Goal: Transaction & Acquisition: Purchase product/service

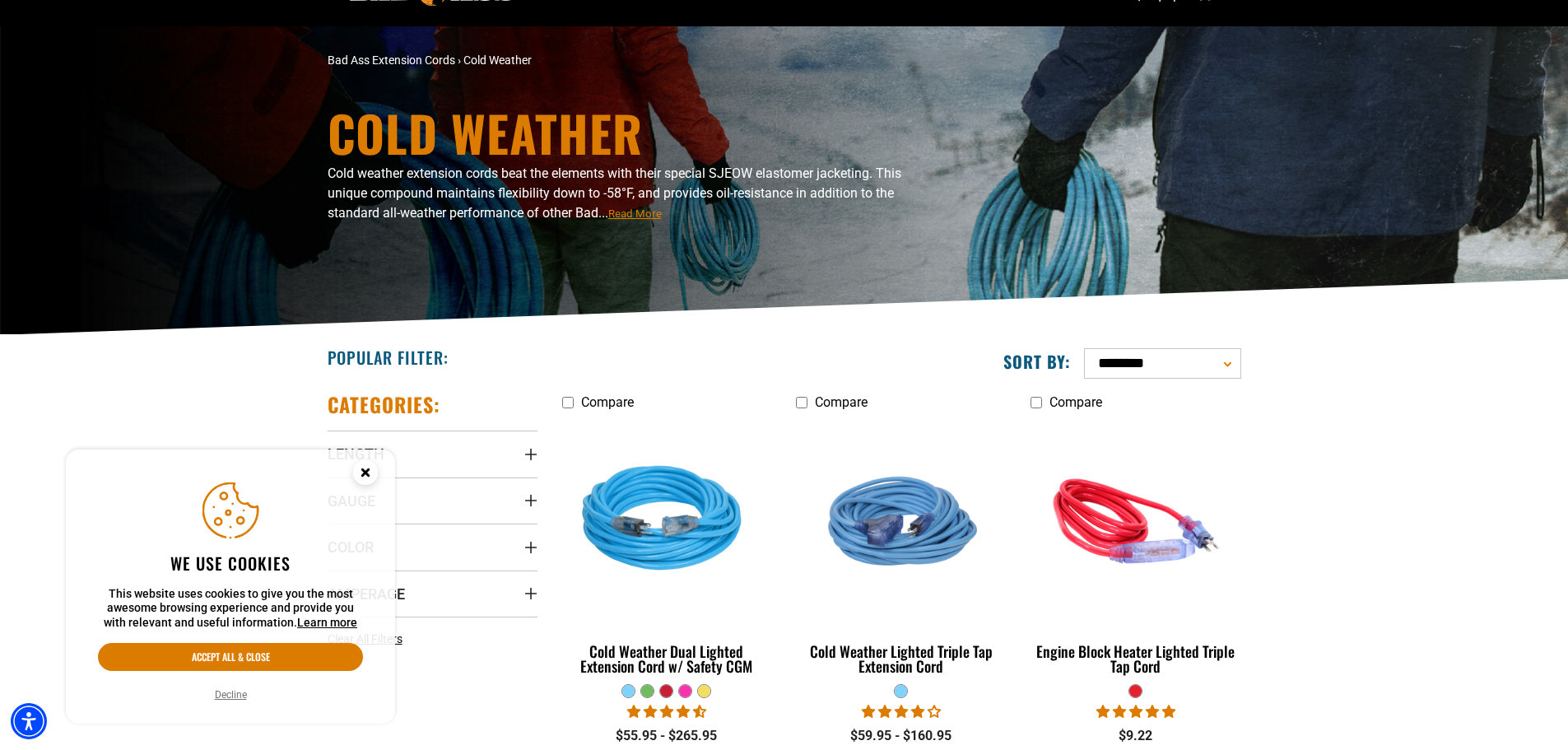
scroll to position [165, 0]
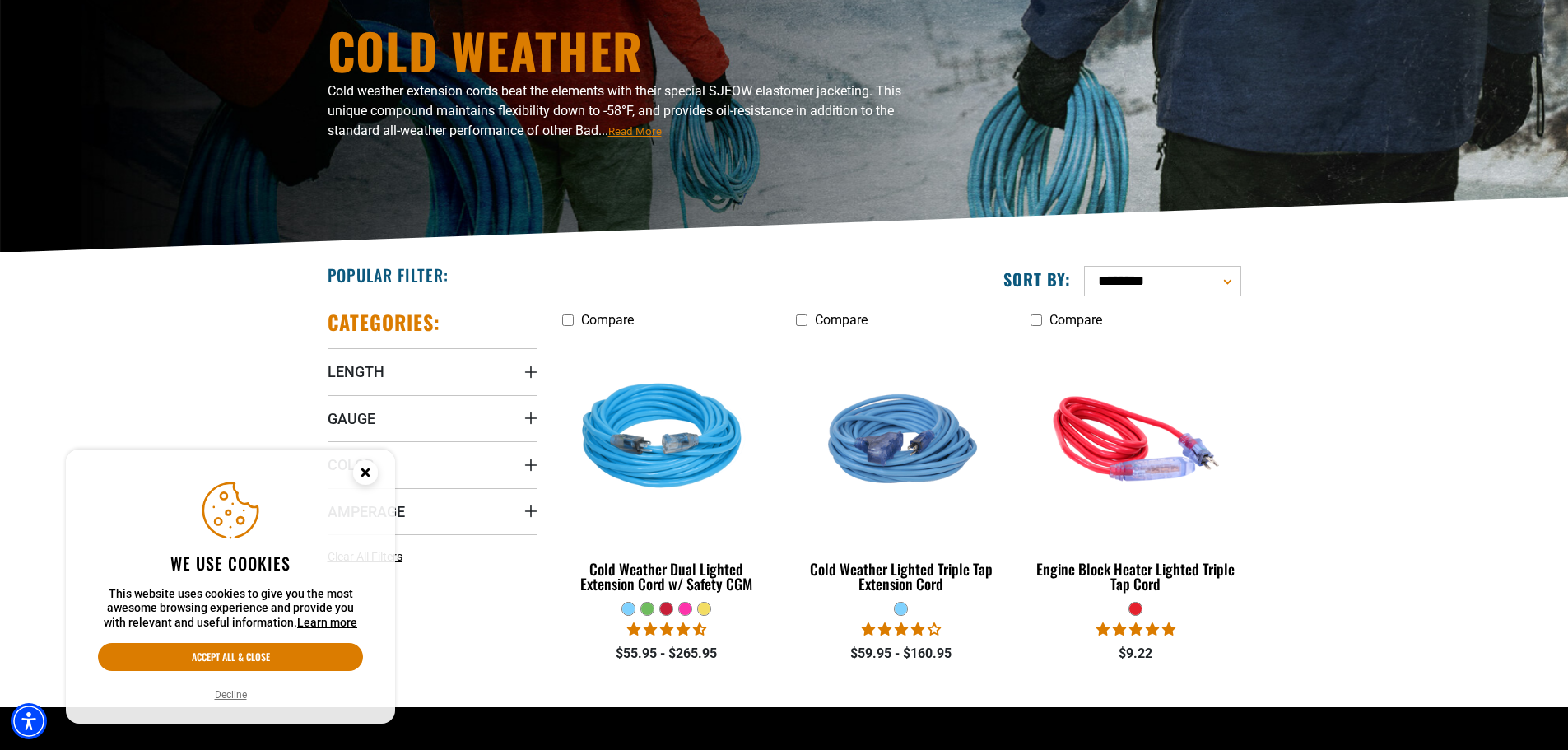
click at [359, 481] on circle "Close this option" at bounding box center [365, 472] width 24 height 24
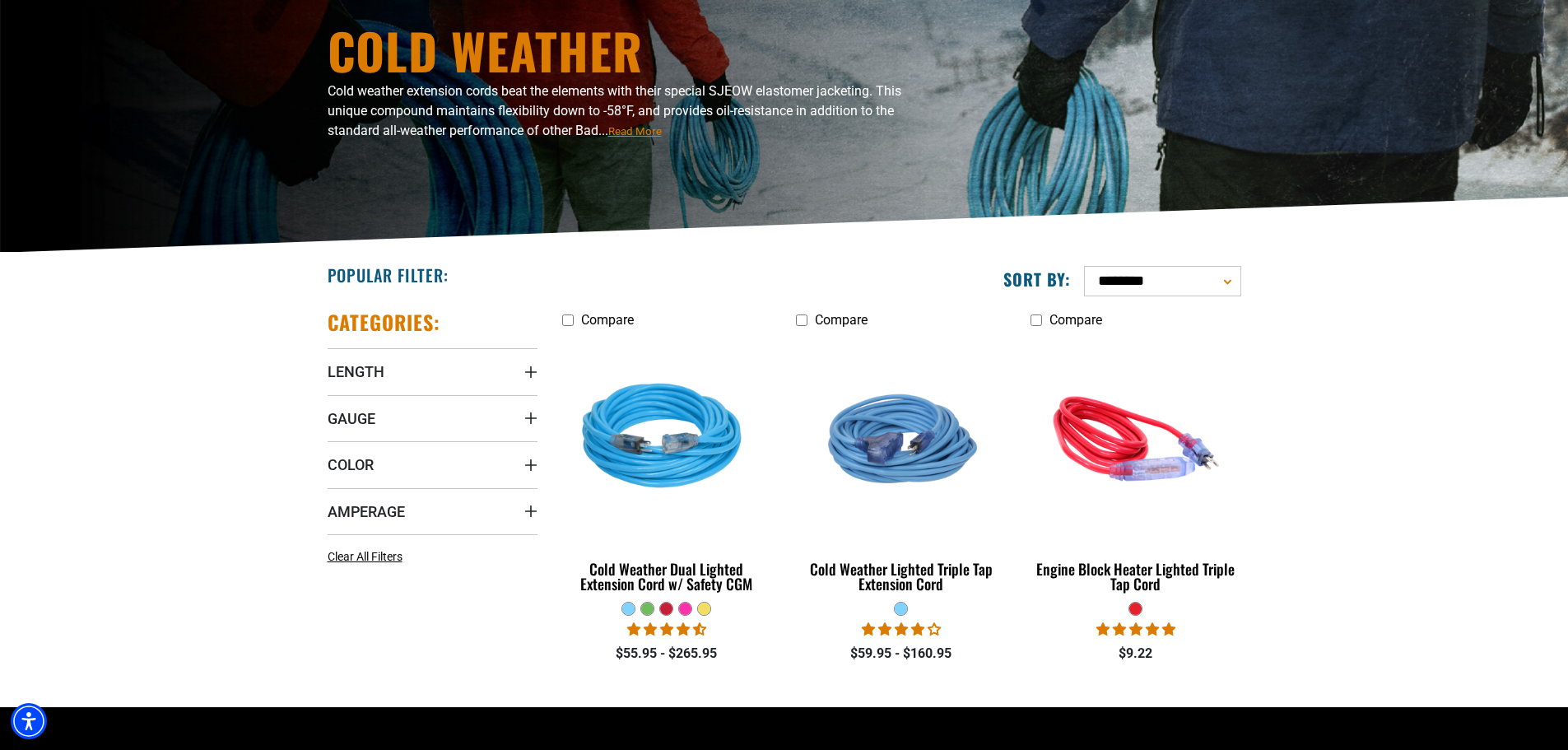
scroll to position [247, 0]
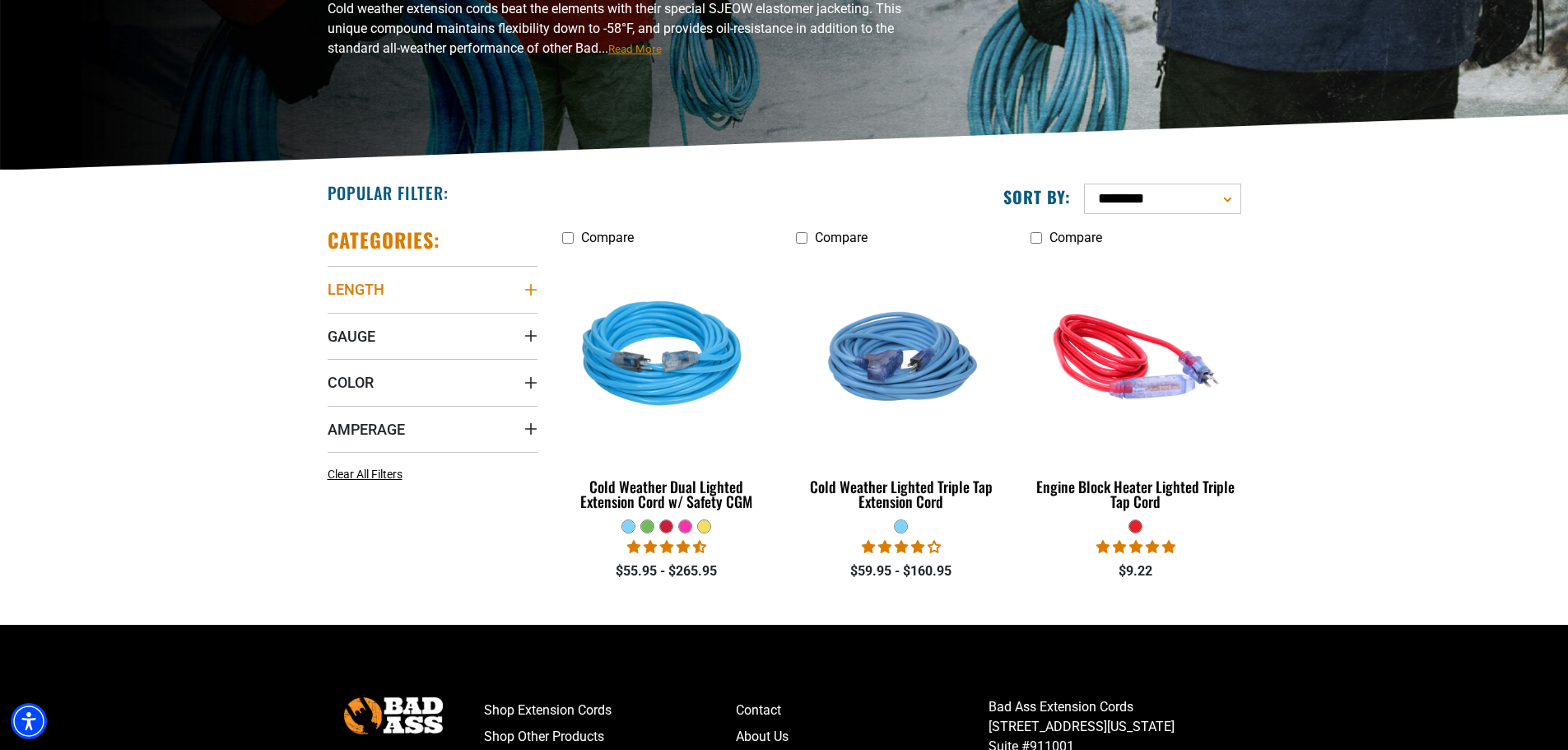
click at [521, 286] on summary "Length" at bounding box center [432, 288] width 210 height 46
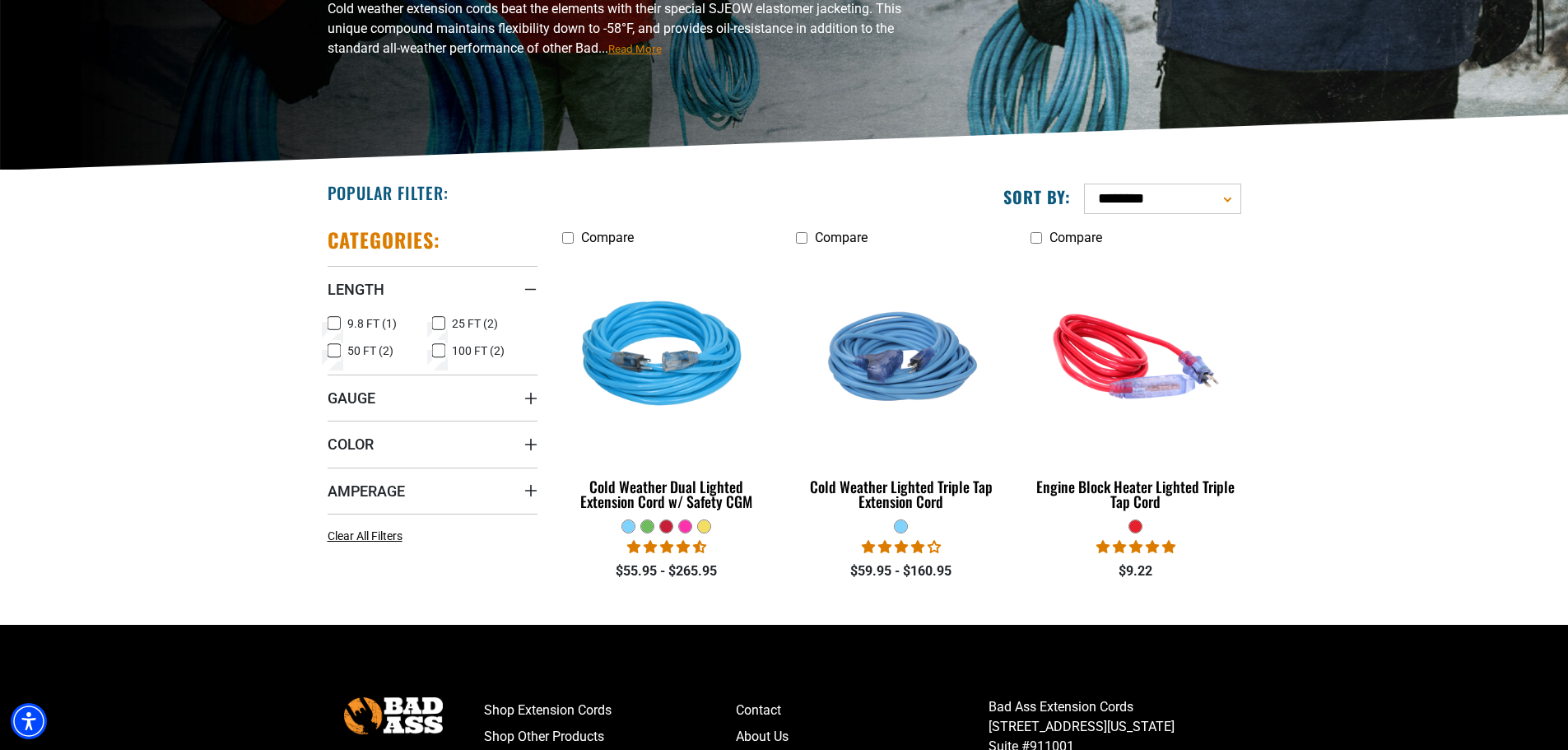
click at [444, 350] on icon at bounding box center [438, 350] width 13 height 22
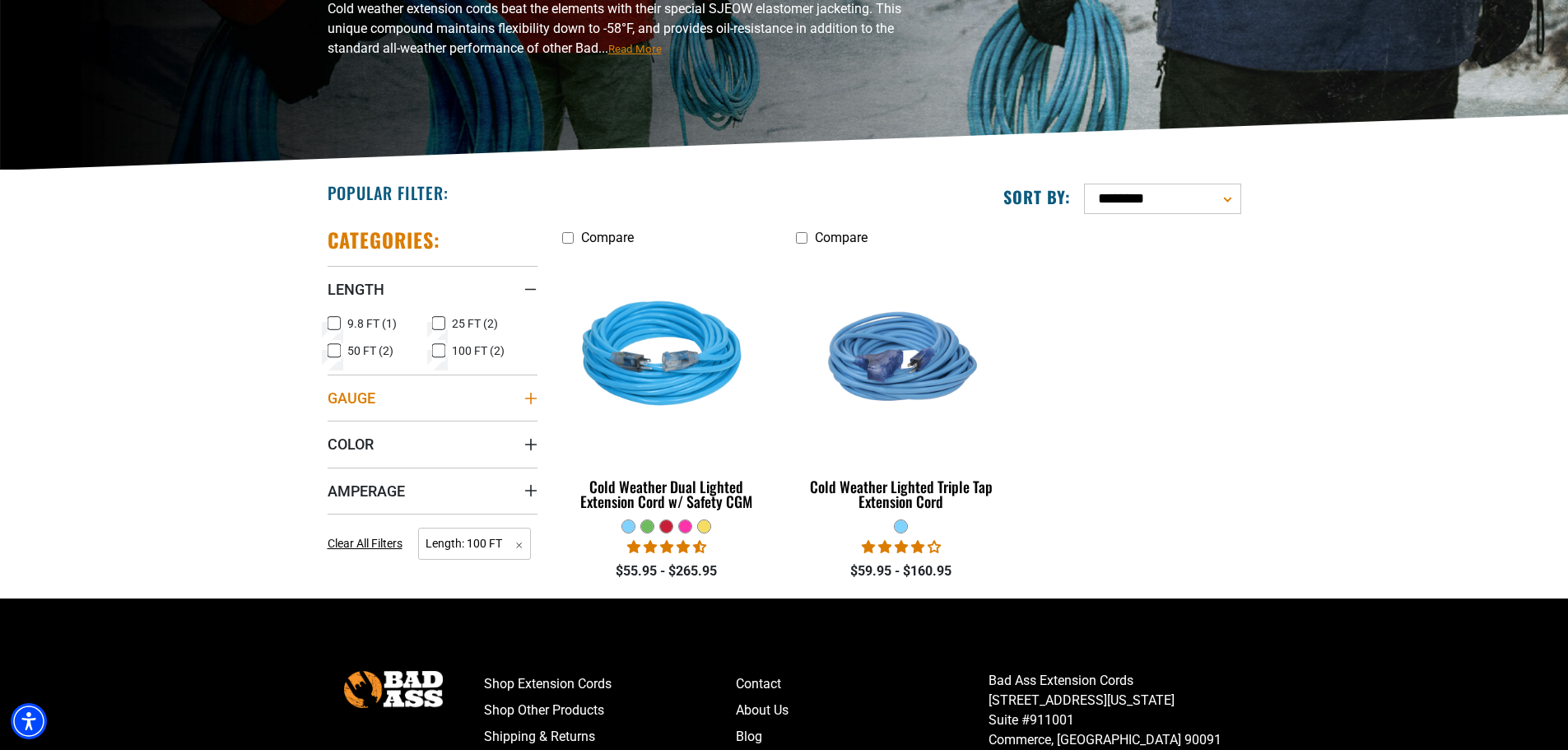
click at [526, 396] on icon "Gauge" at bounding box center [531, 398] width 13 height 13
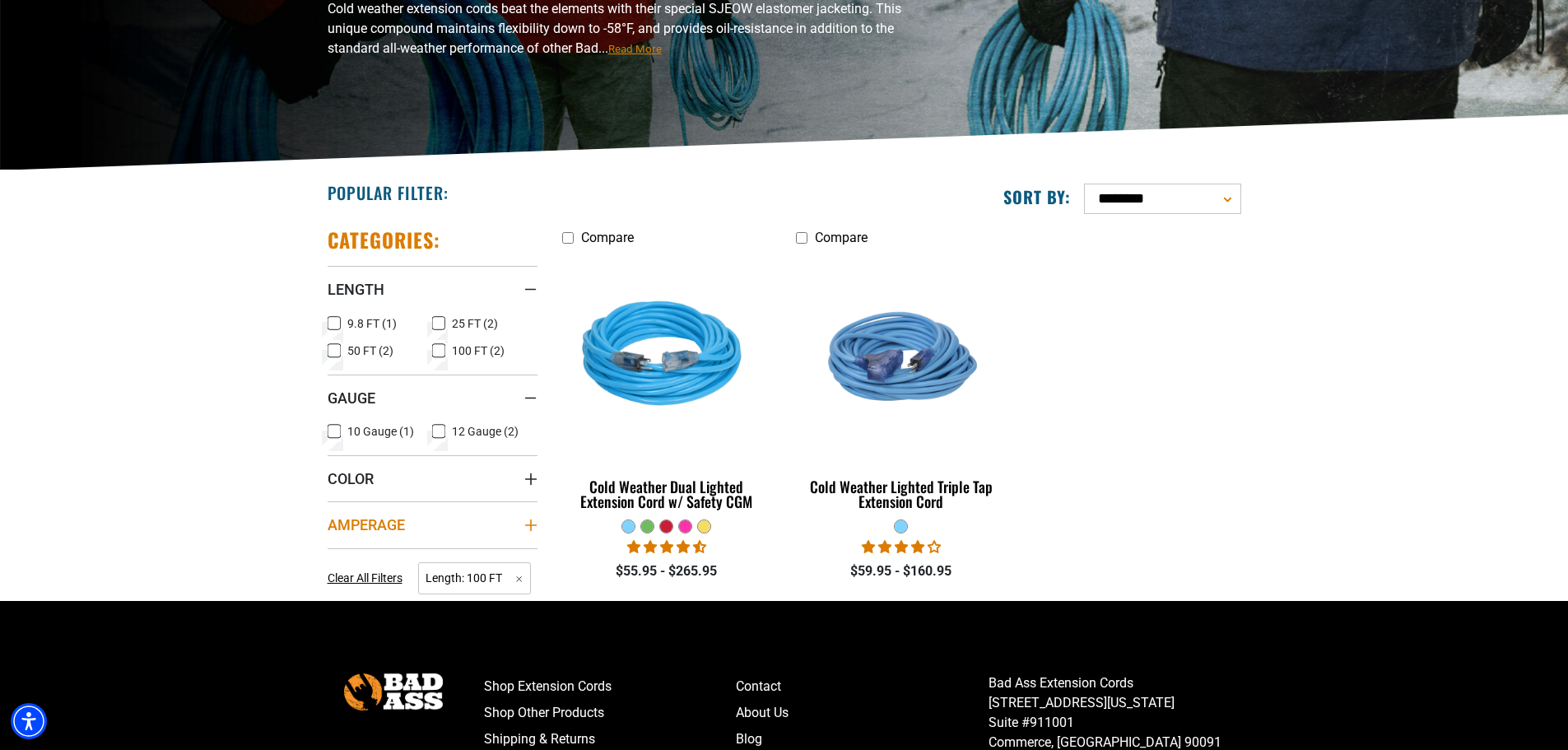
click at [528, 526] on icon "Amperage" at bounding box center [531, 525] width 13 height 13
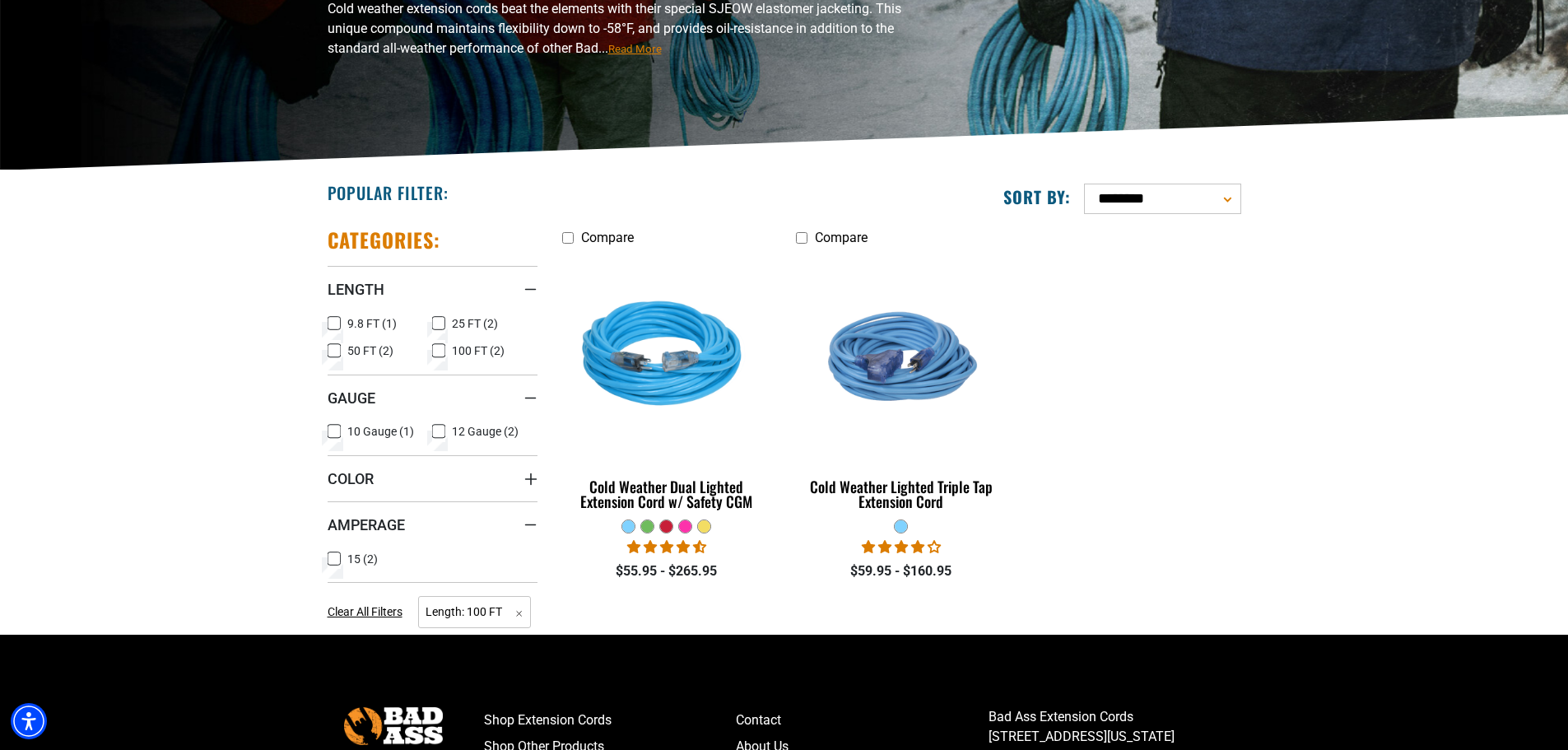
click at [345, 438] on label "10 Gauge (1) 10 Gauge (1 product)" at bounding box center [380, 431] width 106 height 22
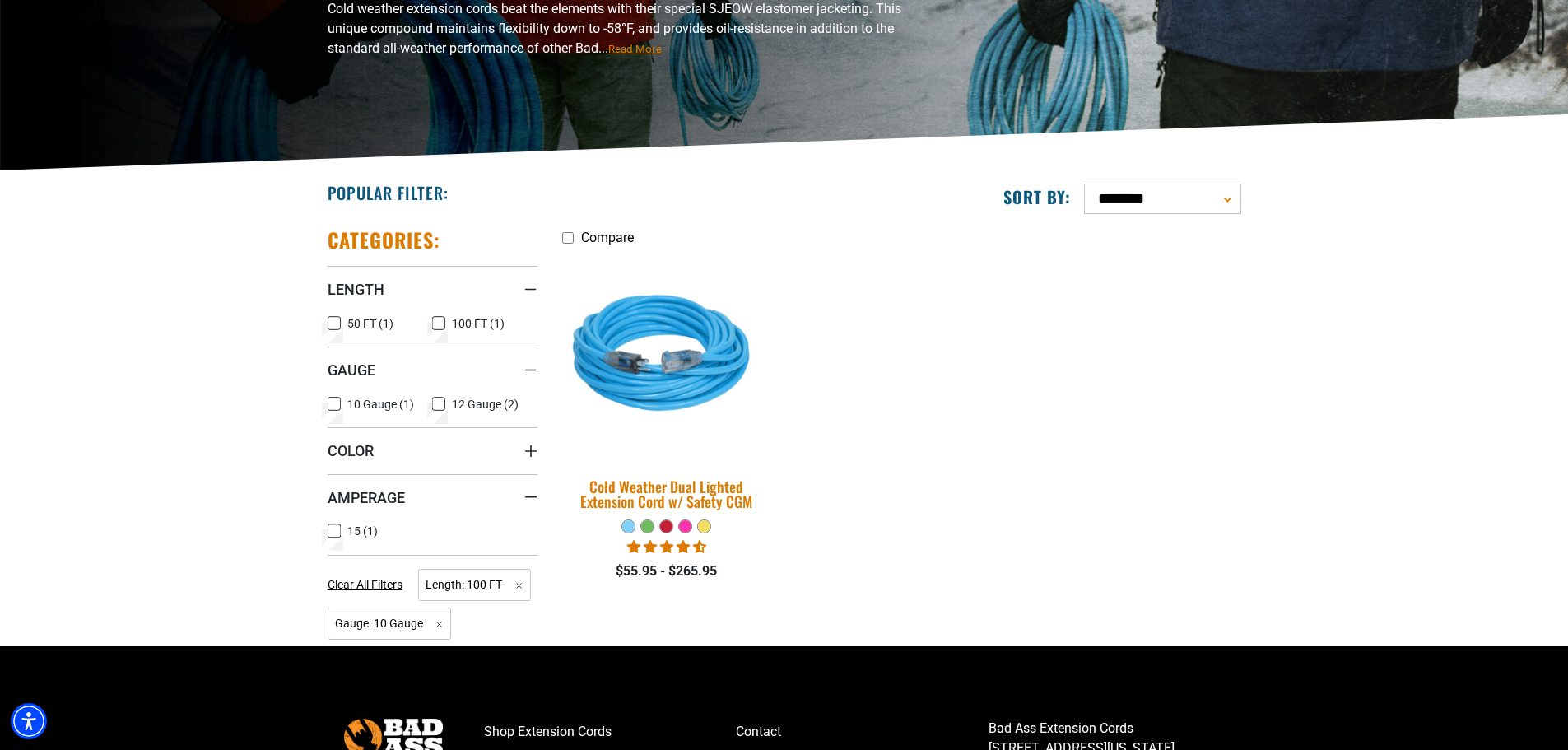
click at [718, 480] on div "Cold Weather Dual Lighted Extension Cord w/ Safety CGM" at bounding box center [667, 494] width 210 height 30
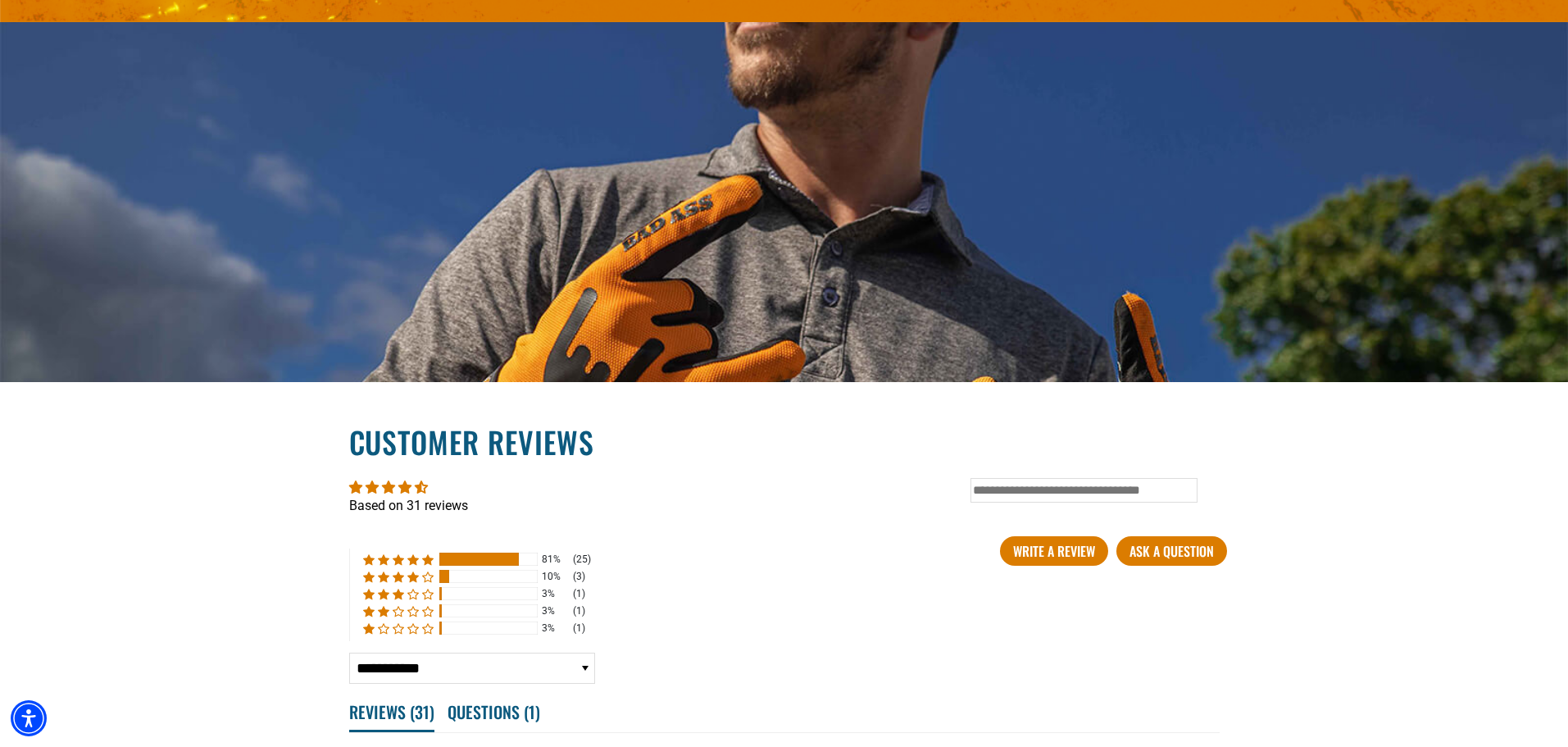
scroll to position [3115, 0]
